Goal: Information Seeking & Learning: Check status

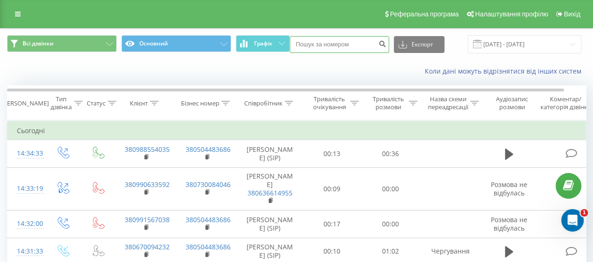
click at [326, 47] on input at bounding box center [339, 44] width 99 height 17
paste input "[PHONE_NUMBER]"
drag, startPoint x: 309, startPoint y: 44, endPoint x: 273, endPoint y: 46, distance: 35.2
click at [273, 46] on div "Всі дзвінки Основний Графік [PHONE_NUMBER] Експорт .csv .xls .xlsx [DATE] - [DA…" at bounding box center [296, 44] width 579 height 18
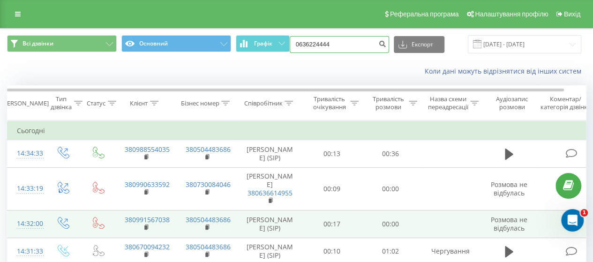
type input "0636224444"
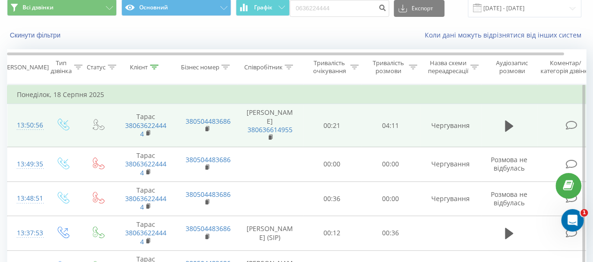
scroll to position [47, 0]
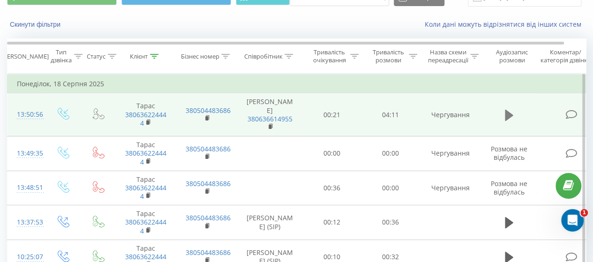
click at [503, 118] on button at bounding box center [509, 115] width 14 height 14
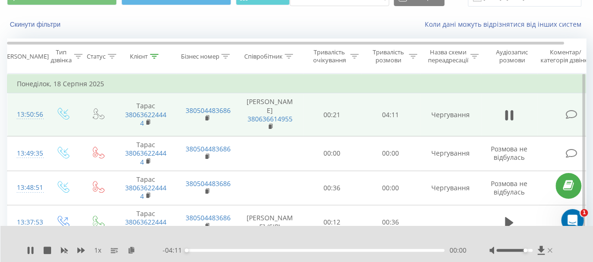
drag, startPoint x: 515, startPoint y: 250, endPoint x: 549, endPoint y: 253, distance: 33.9
click at [549, 253] on div at bounding box center [522, 250] width 65 height 9
click at [264, 252] on div "- 03:50 00:20 00:20" at bounding box center [314, 250] width 303 height 9
click at [261, 249] on div "00:22" at bounding box center [316, 250] width 258 height 3
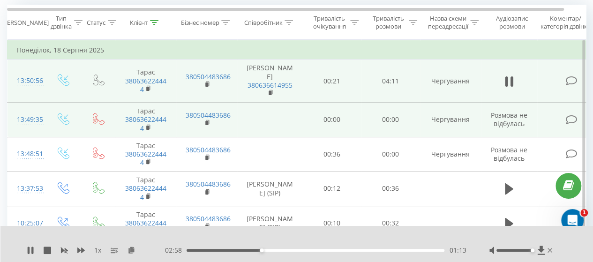
scroll to position [94, 0]
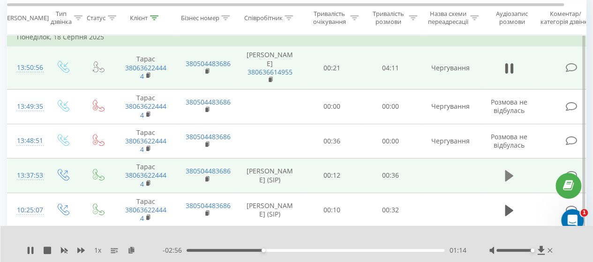
click at [503, 183] on button at bounding box center [509, 176] width 14 height 14
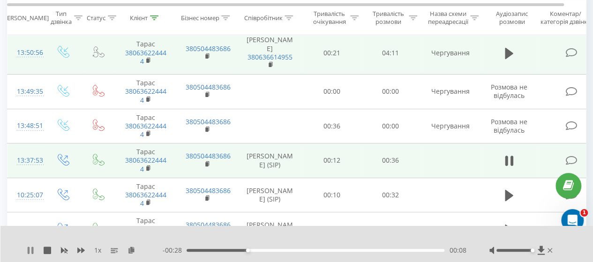
click at [30, 247] on icon at bounding box center [31, 251] width 8 height 8
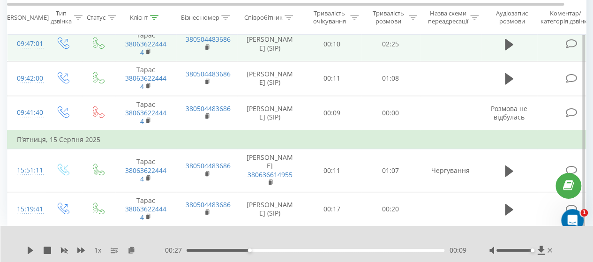
scroll to position [343, 0]
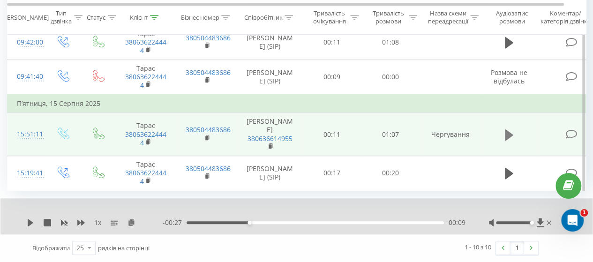
click at [506, 140] on icon at bounding box center [509, 134] width 8 height 11
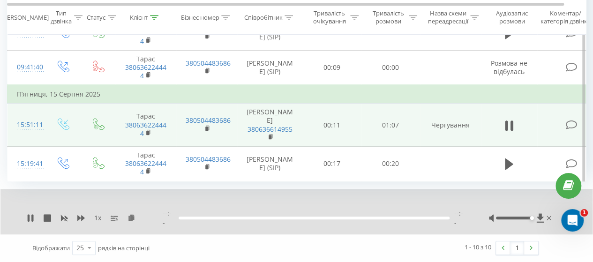
scroll to position [379, 0]
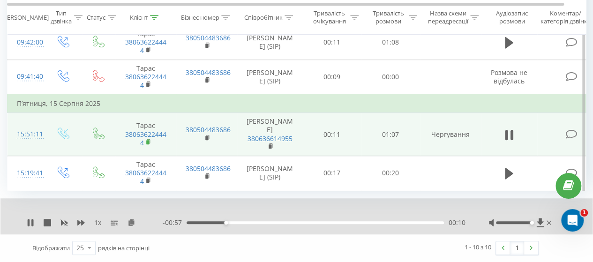
click at [148, 140] on rect at bounding box center [147, 142] width 3 height 4
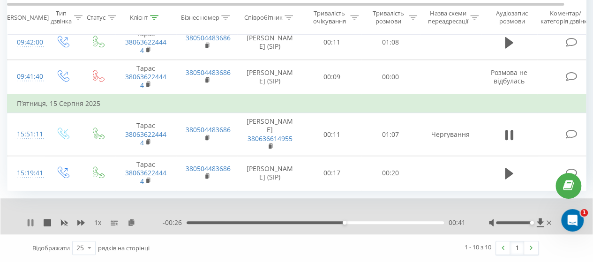
click at [33, 219] on icon at bounding box center [31, 223] width 8 height 8
click at [542, 222] on icon at bounding box center [540, 222] width 7 height 9
click at [30, 221] on icon at bounding box center [31, 223] width 8 height 8
click at [30, 225] on icon at bounding box center [31, 223] width 8 height 8
